Goal: Register for event/course

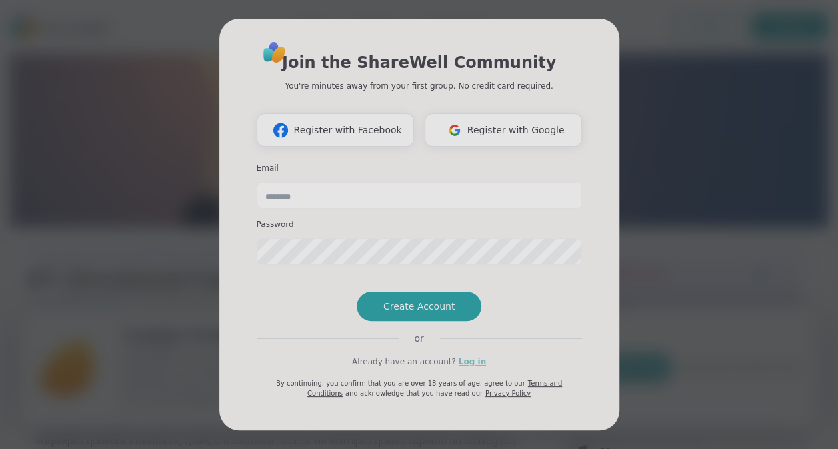
click at [465, 368] on link "Log in" at bounding box center [472, 362] width 27 height 12
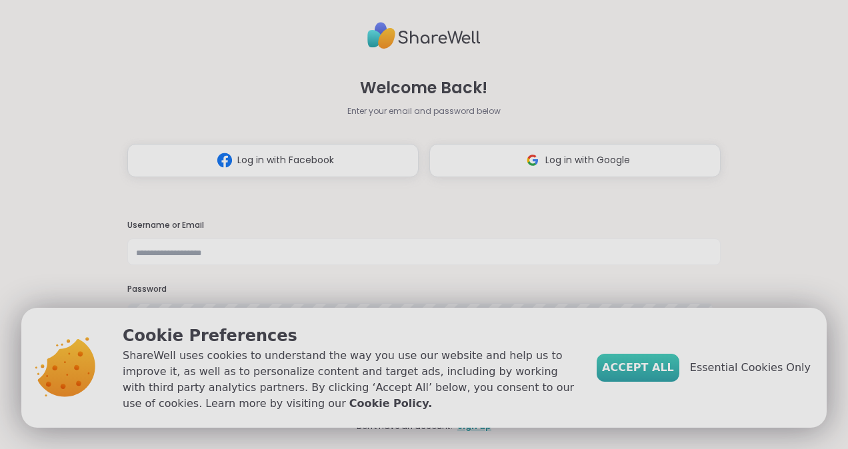
click at [674, 370] on span "Accept All" at bounding box center [638, 368] width 72 height 16
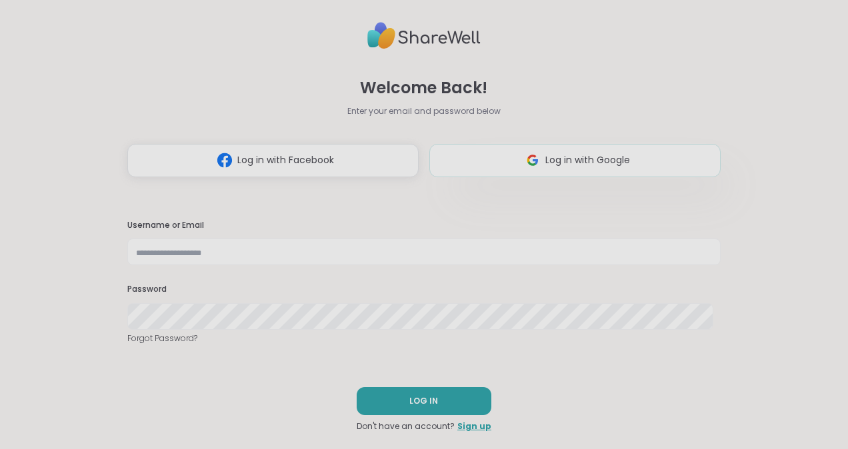
click at [595, 157] on span "Log in with Google" at bounding box center [588, 160] width 85 height 14
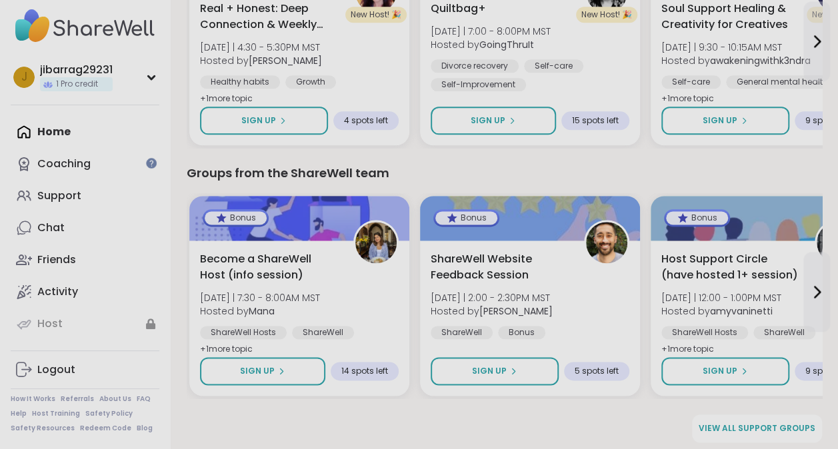
scroll to position [738, 0]
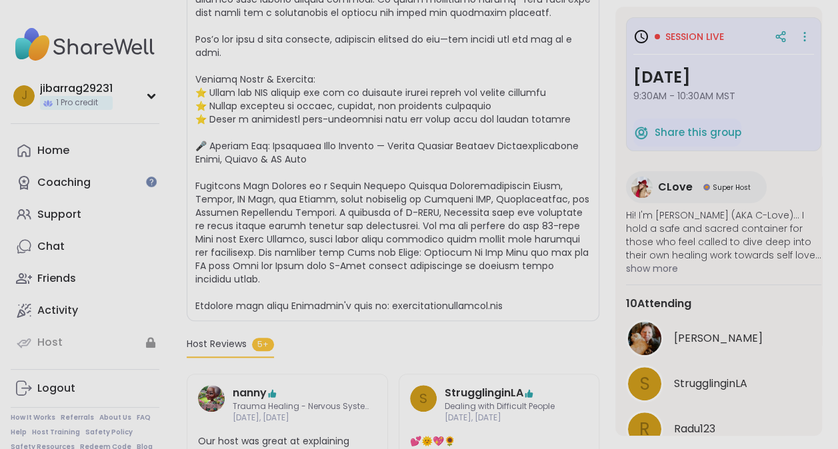
scroll to position [483, 0]
click at [55, 155] on div "Home" at bounding box center [53, 150] width 32 height 15
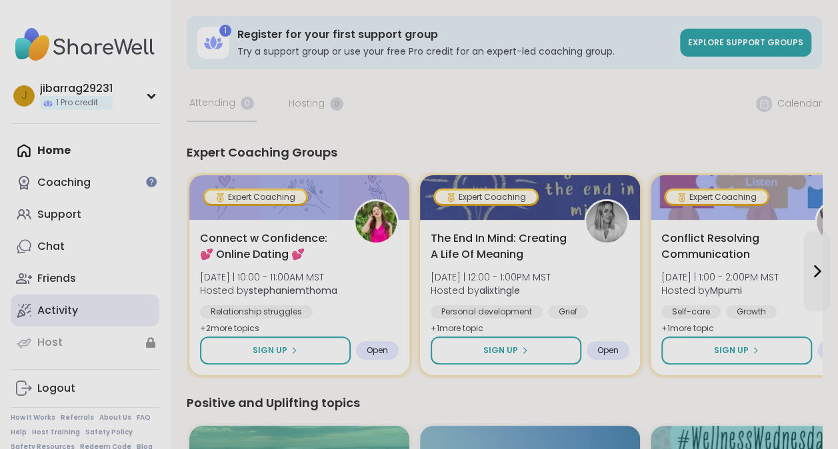
click at [97, 309] on link "Activity" at bounding box center [85, 311] width 149 height 32
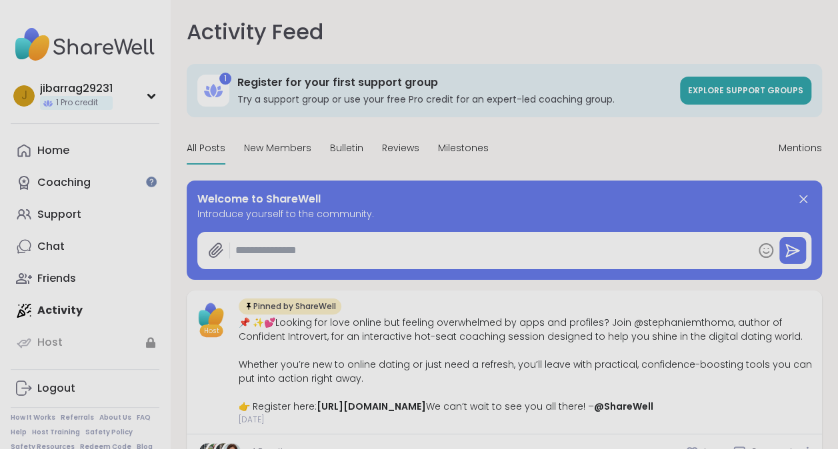
type textarea "*"
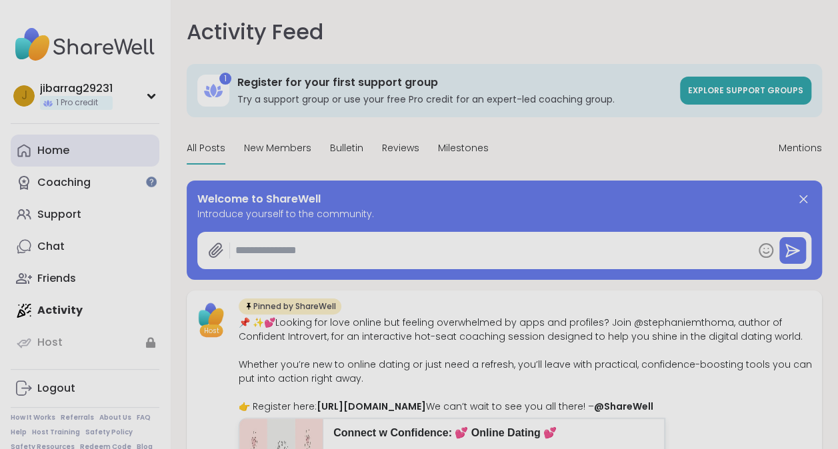
click at [144, 158] on link "Home" at bounding box center [85, 151] width 149 height 32
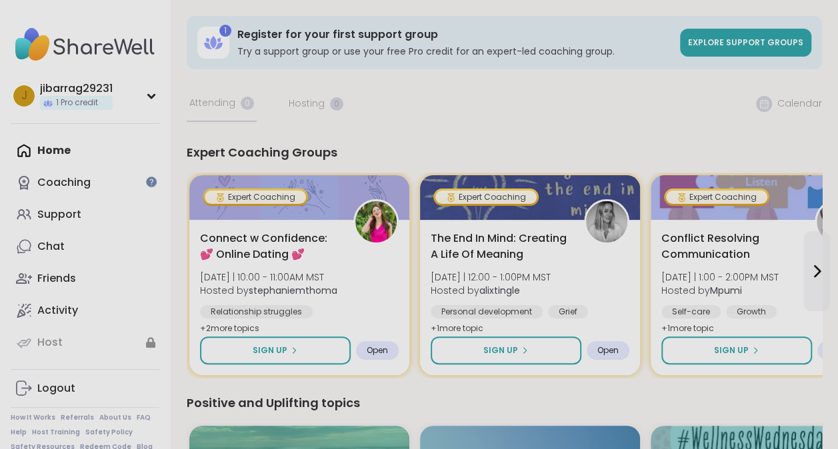
click at [65, 145] on div "Home Coaching Support Chat Friends Activity Host" at bounding box center [85, 247] width 149 height 224
click at [63, 152] on div "Home Coaching Support Chat Friends Activity Host" at bounding box center [85, 247] width 149 height 224
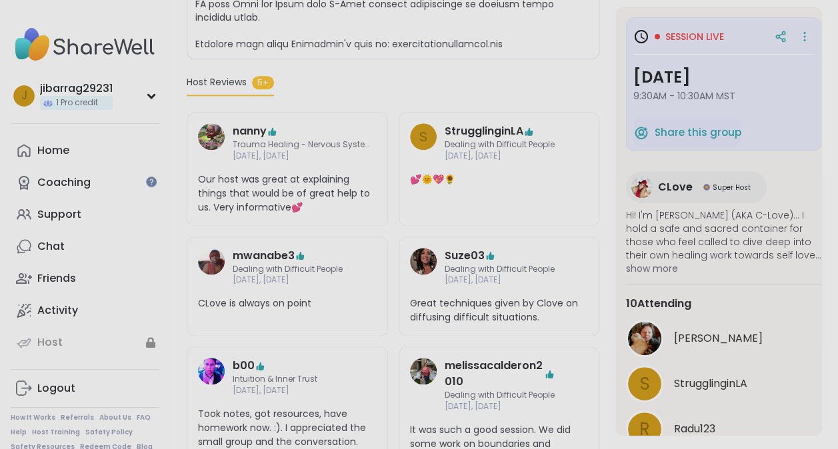
scroll to position [737, 0]
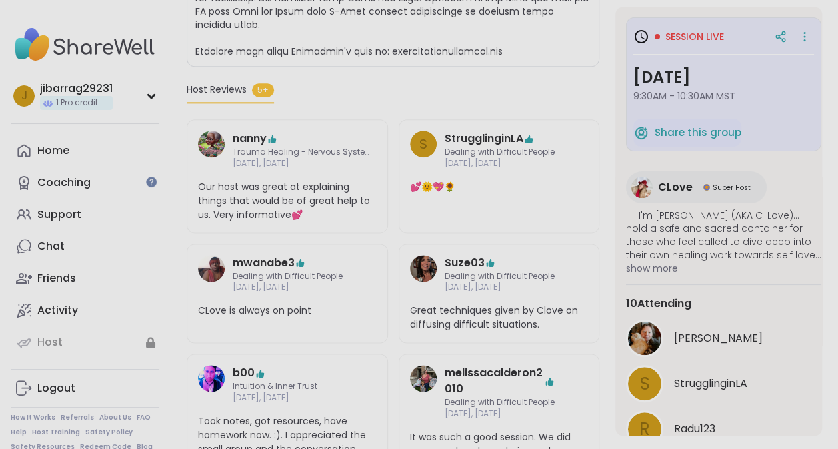
click at [730, 61] on div "Session live [DATE] 9:30AM - 10:30AM MST" at bounding box center [724, 69] width 181 height 89
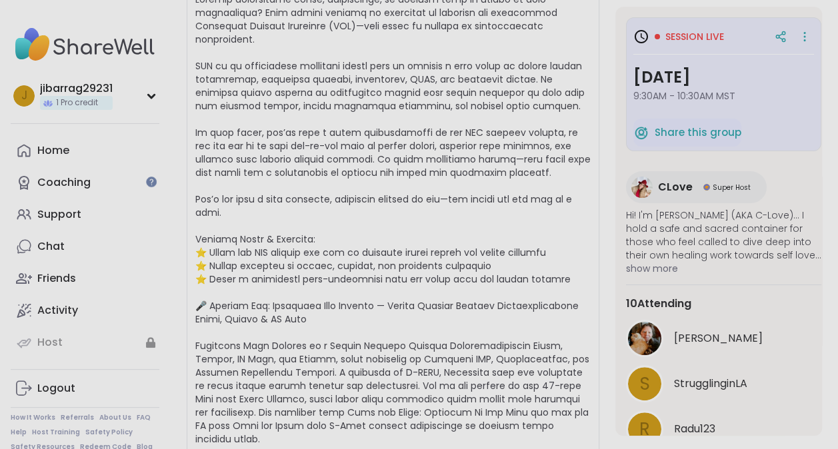
scroll to position [0, 0]
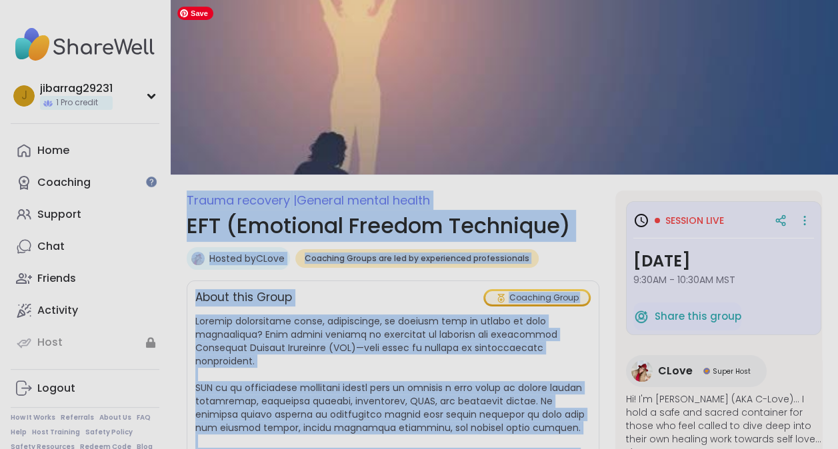
drag, startPoint x: 742, startPoint y: 187, endPoint x: 512, endPoint y: 153, distance: 233.1
click at [515, 205] on span "Trauma recovery | General mental health" at bounding box center [393, 200] width 413 height 19
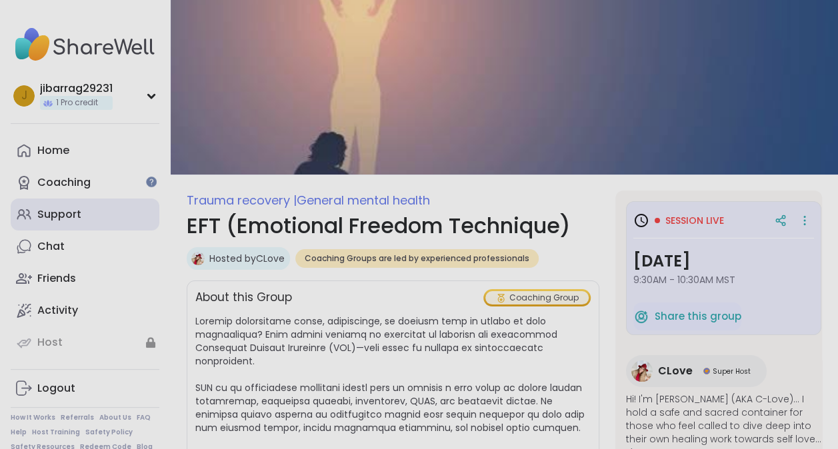
click at [43, 209] on div "Support" at bounding box center [59, 214] width 44 height 15
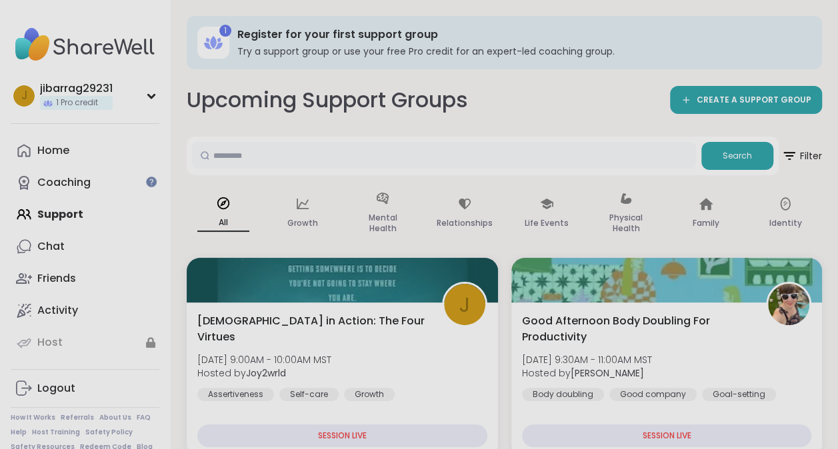
click at [322, 143] on input "text" at bounding box center [444, 155] width 504 height 27
type input "**********"
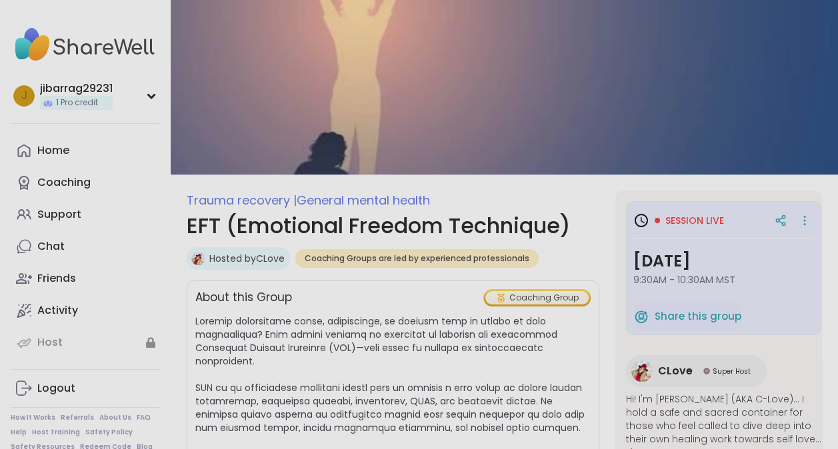
click at [387, 205] on span "General mental health" at bounding box center [363, 200] width 133 height 17
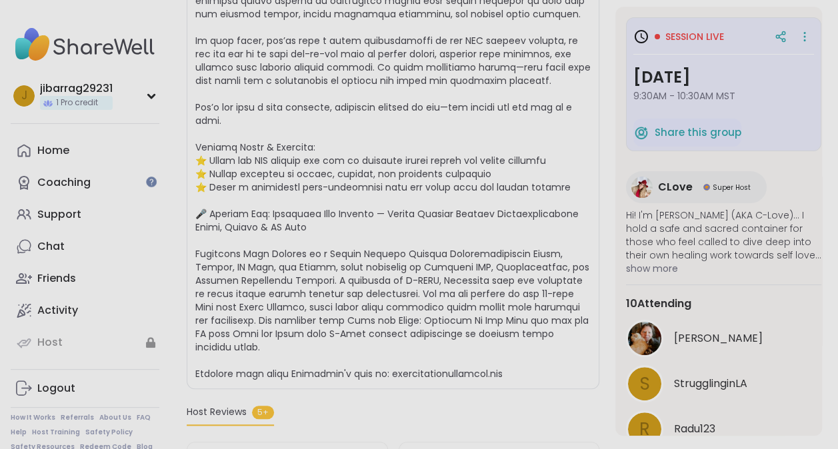
scroll to position [419, 0]
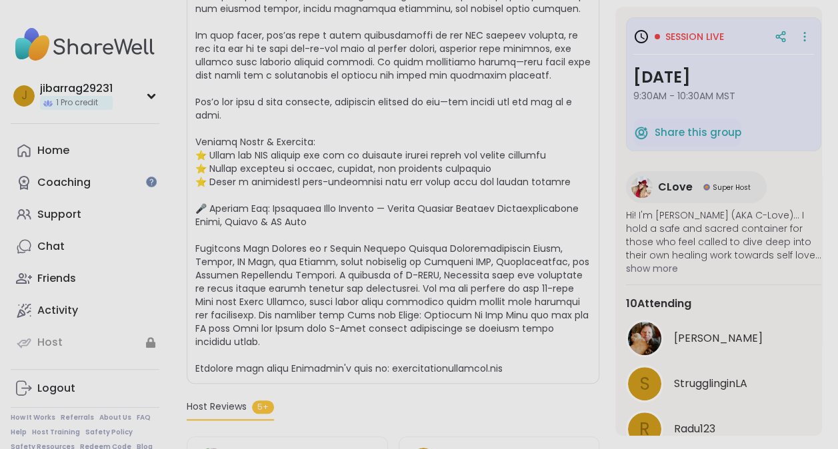
click at [666, 34] on span "Session live" at bounding box center [695, 36] width 59 height 13
drag, startPoint x: 666, startPoint y: 34, endPoint x: 647, endPoint y: 37, distance: 18.9
click at [647, 37] on icon at bounding box center [641, 36] width 13 height 13
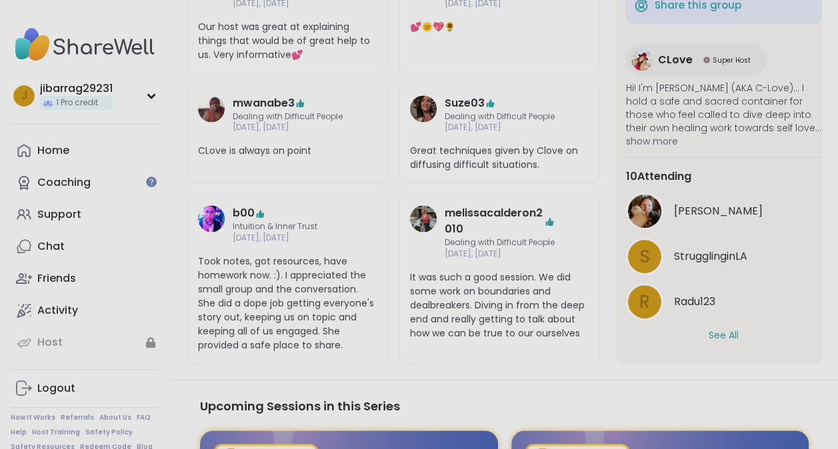
scroll to position [913, 0]
